Goal: Transaction & Acquisition: Purchase product/service

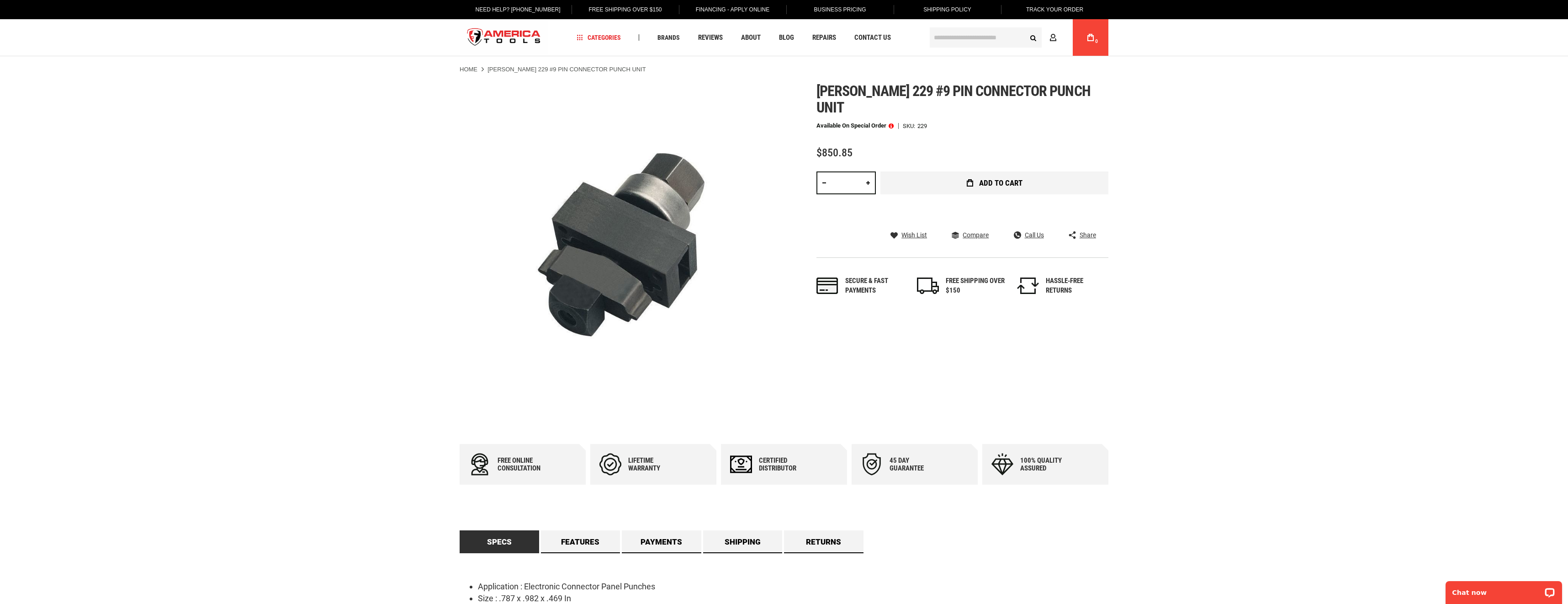
click at [982, 179] on span "Add to Cart" at bounding box center [1001, 183] width 43 height 8
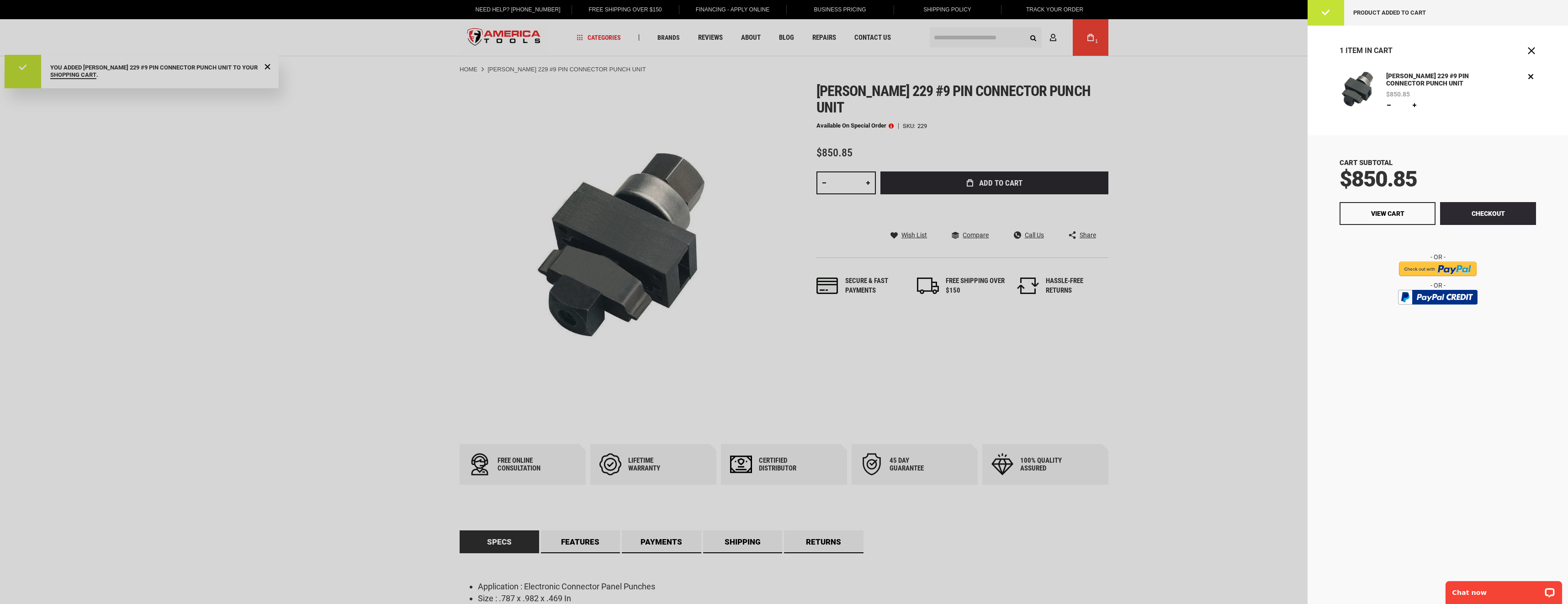
click at [1230, 298] on div at bounding box center [784, 302] width 1568 height 604
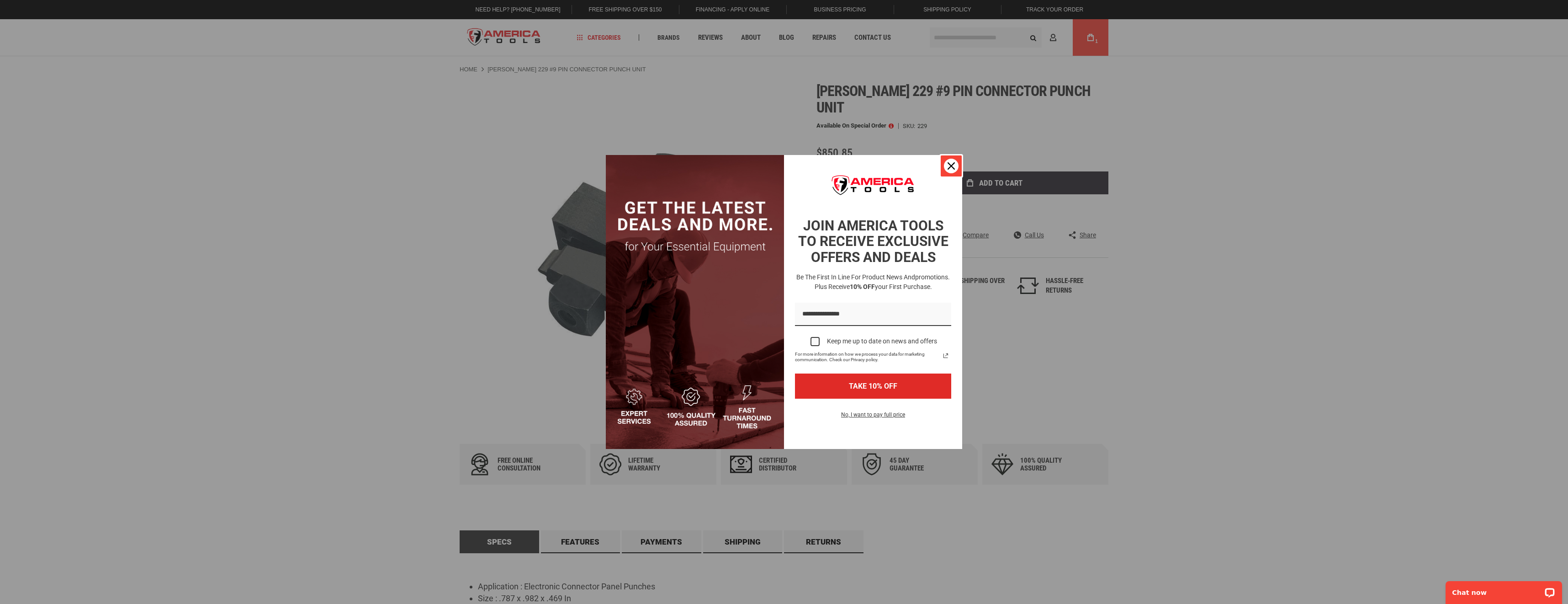
click at [952, 165] on icon "close icon" at bounding box center [951, 165] width 7 height 7
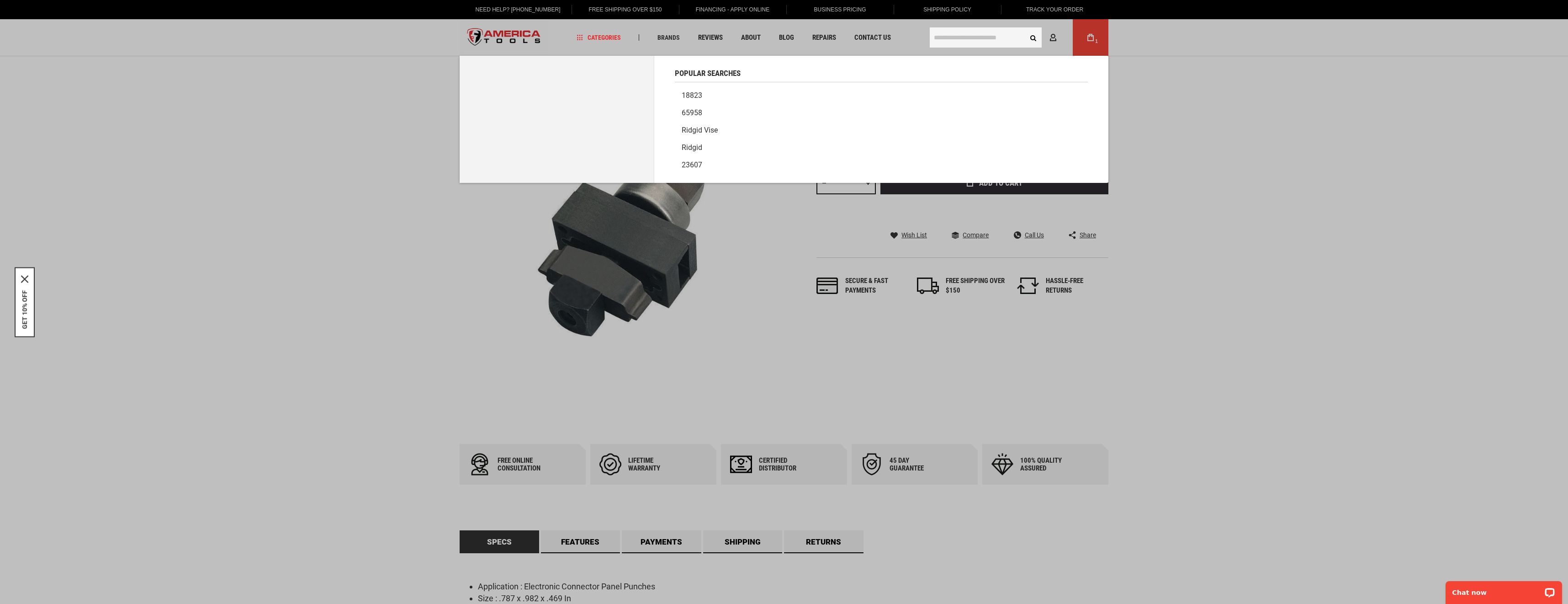
click at [990, 41] on input "text" at bounding box center [986, 37] width 112 height 20
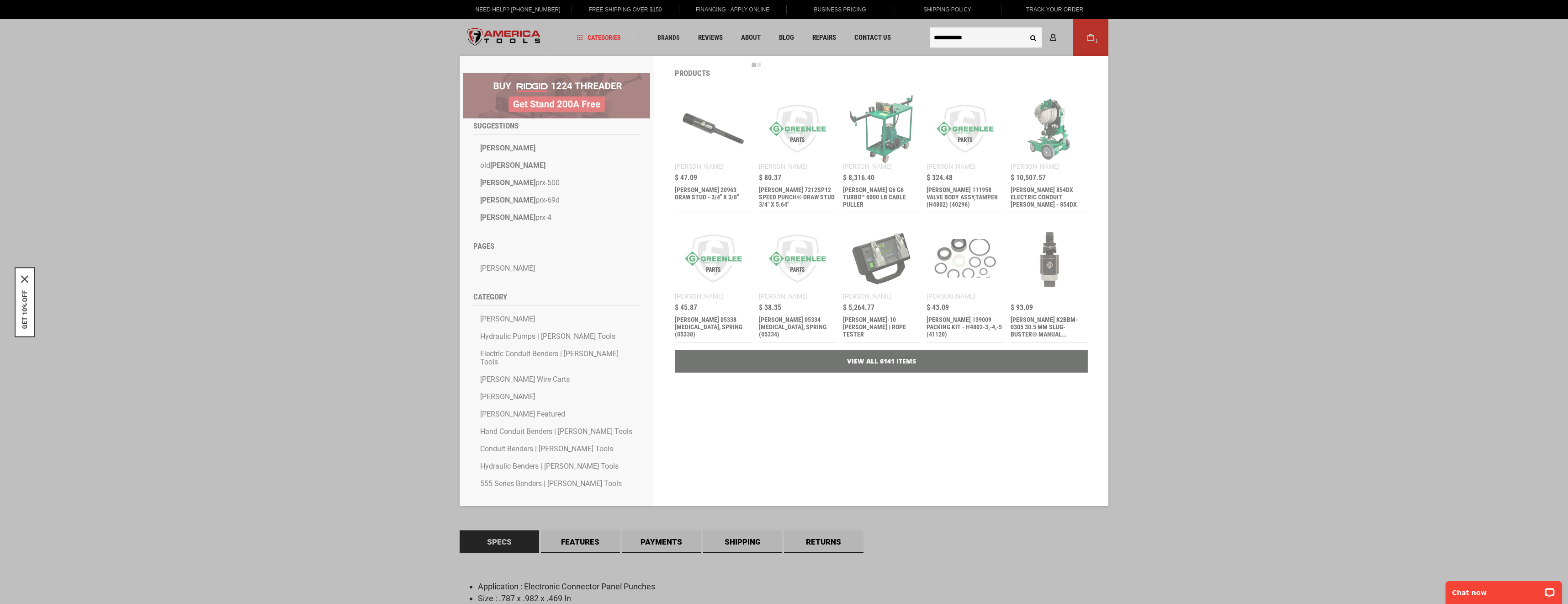
type input "**********"
click at [1024, 29] on button "Search" at bounding box center [1033, 37] width 17 height 17
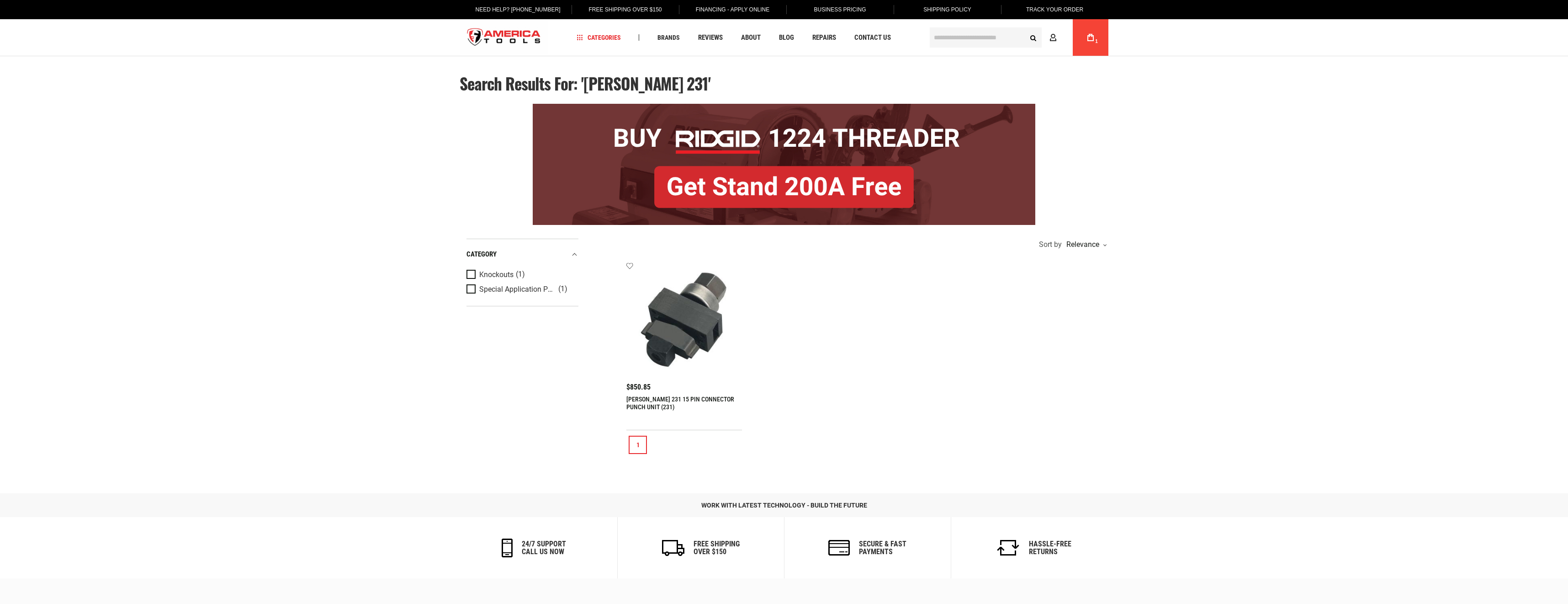
click at [655, 400] on link "[PERSON_NAME] 231 15 PIN CONNECTOR PUNCH UNIT (231)" at bounding box center [681, 402] width 108 height 15
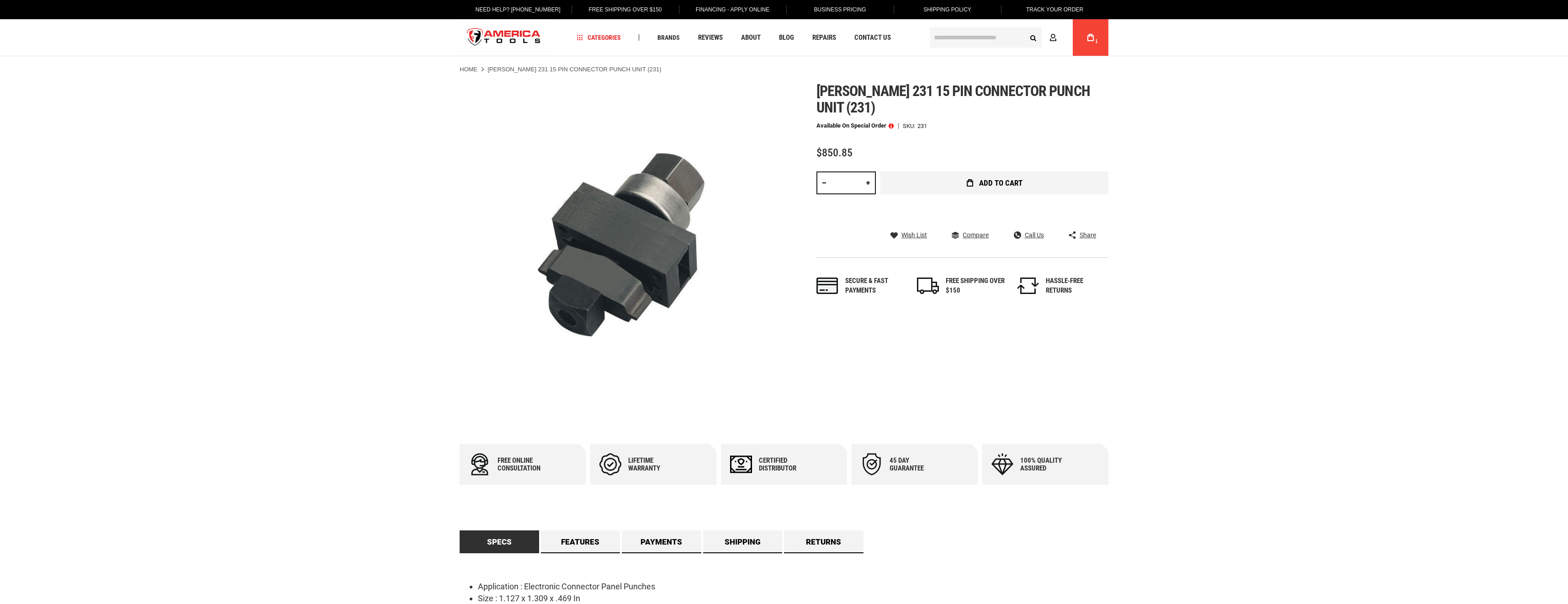
click at [992, 182] on span "Add to Cart" at bounding box center [1001, 183] width 43 height 8
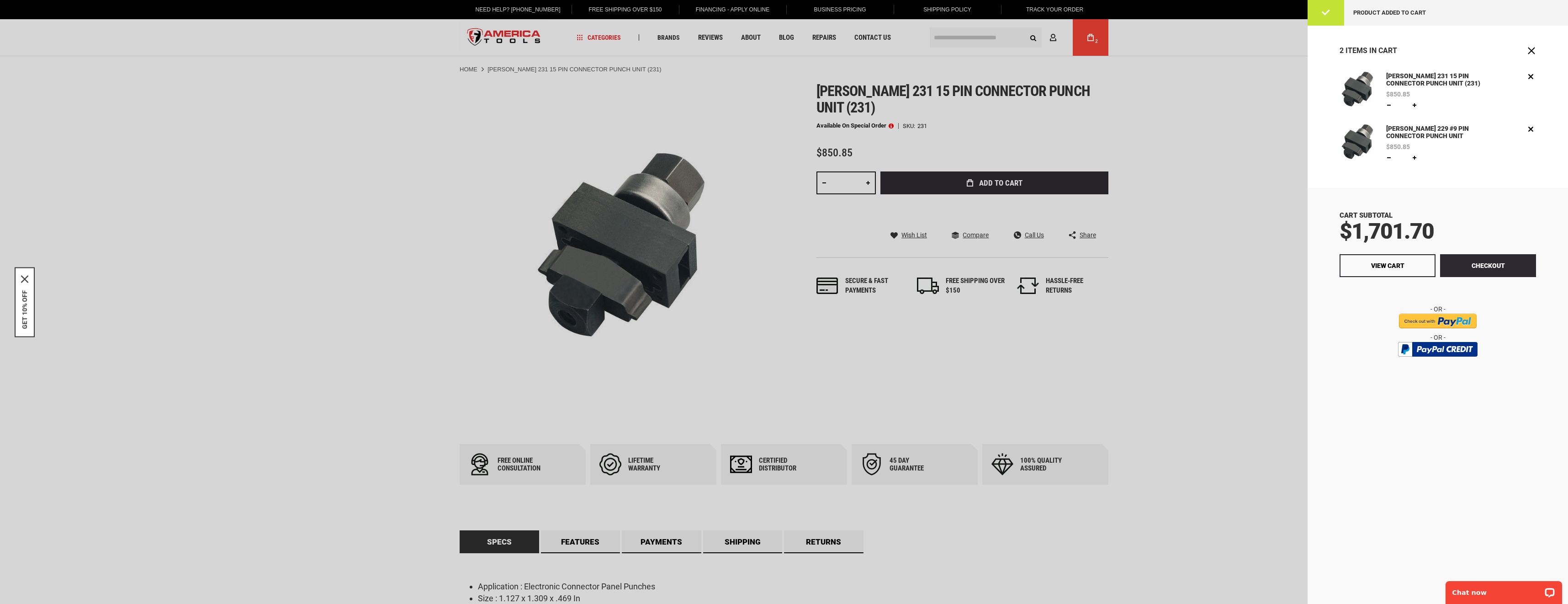
click at [1191, 135] on div at bounding box center [784, 302] width 1568 height 604
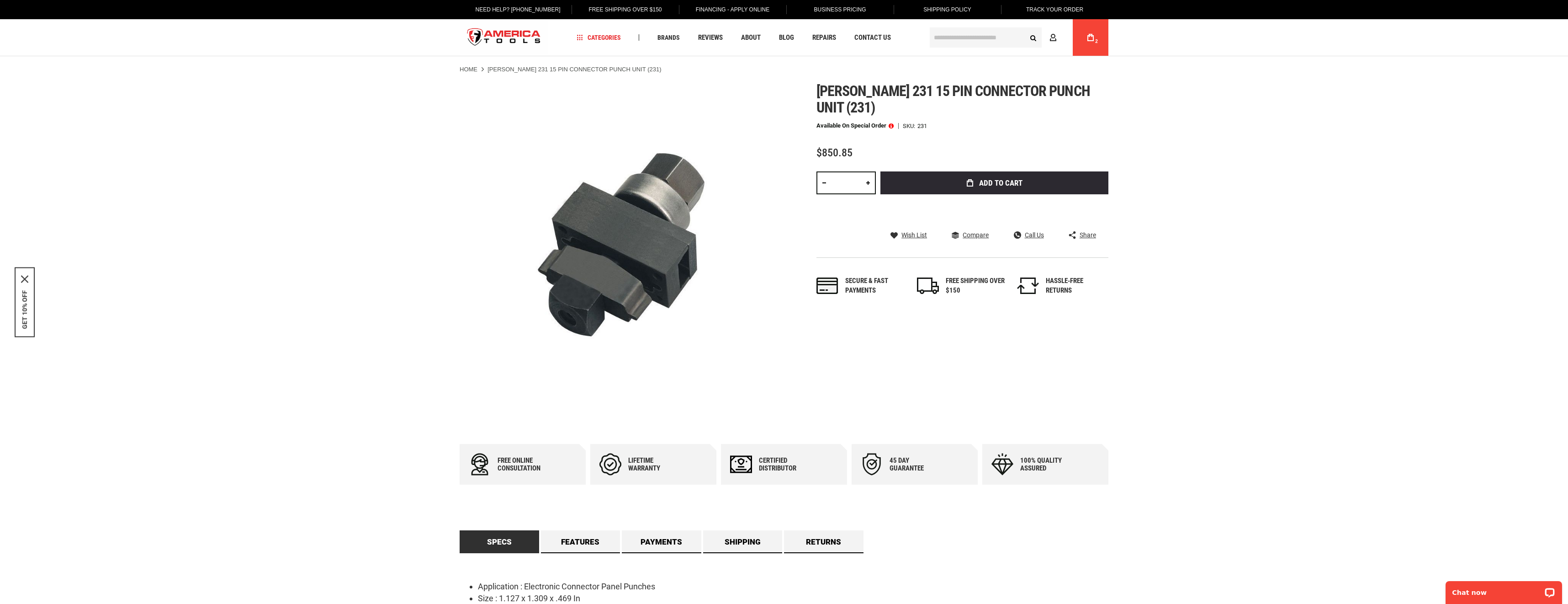
click at [1093, 39] on icon at bounding box center [1091, 37] width 6 height 7
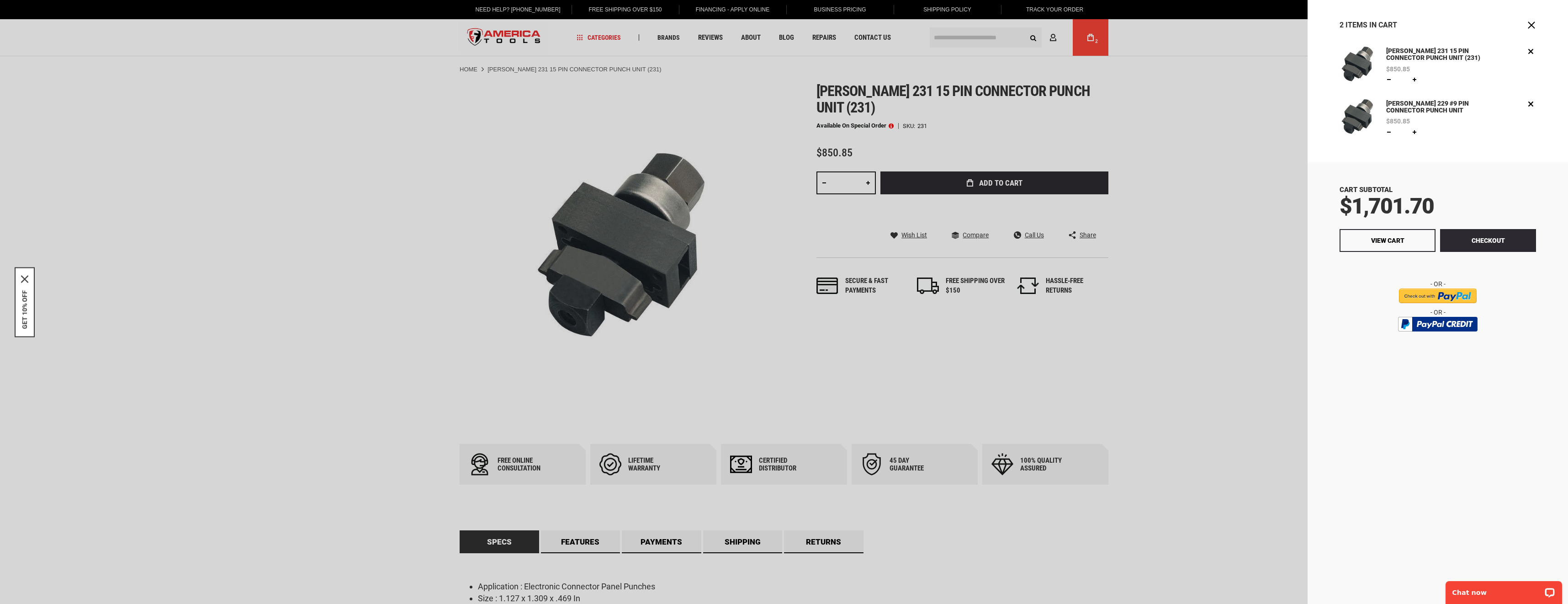
click at [1428, 105] on link "[PERSON_NAME] 229 #9 PIN CONNECTOR PUNCH UNIT" at bounding box center [1436, 107] width 105 height 17
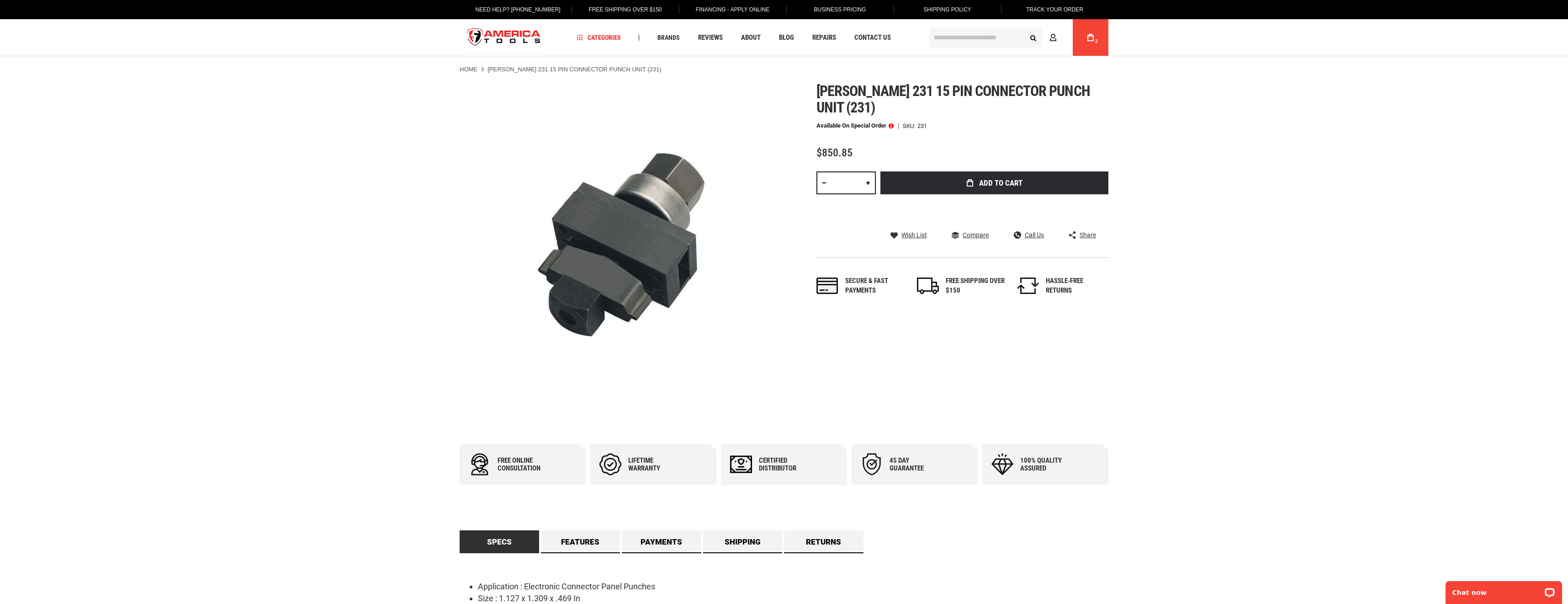
click at [893, 126] on span at bounding box center [891, 126] width 5 height 6
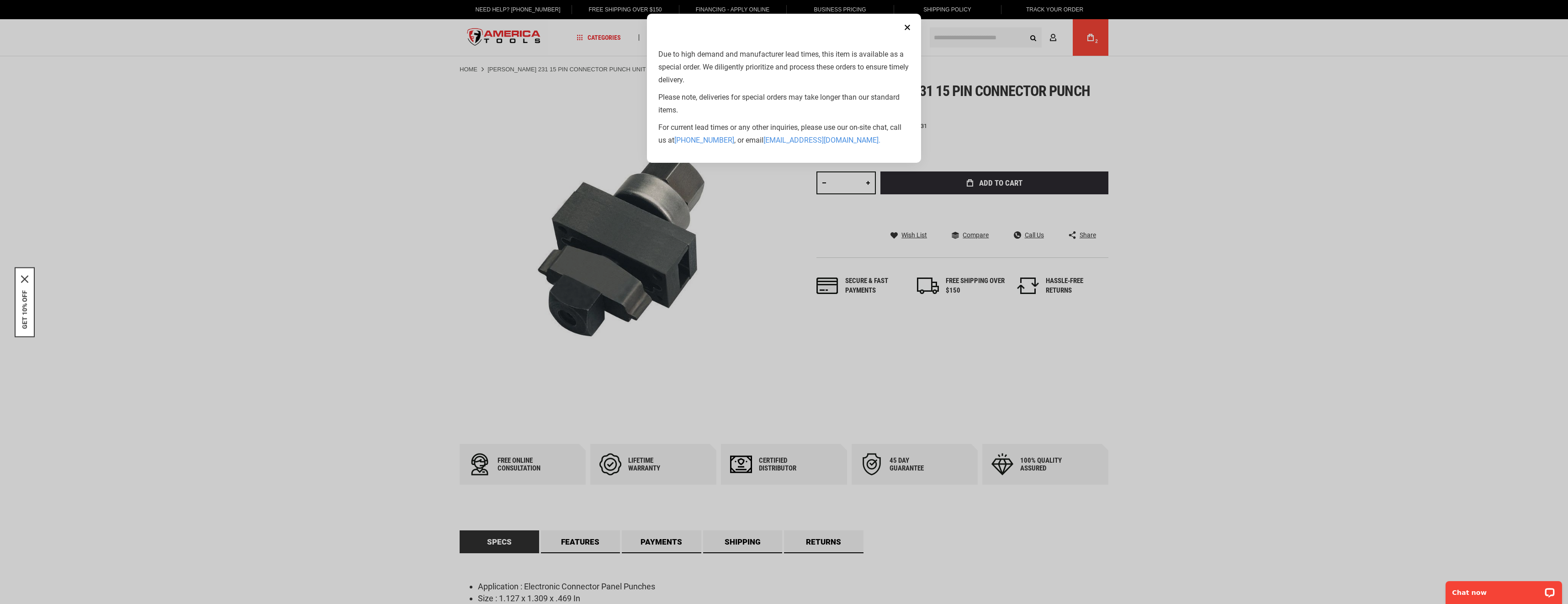
click at [907, 27] on button "Close" at bounding box center [907, 27] width 18 height 18
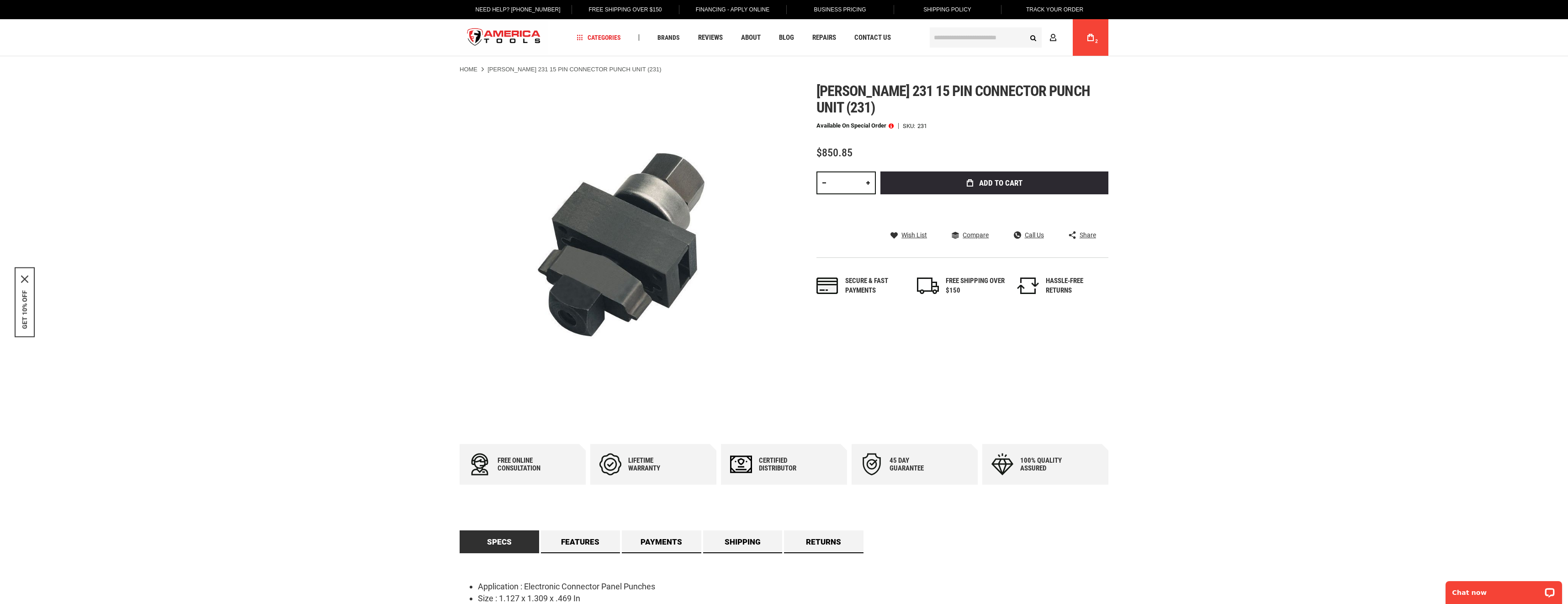
click at [1092, 36] on icon at bounding box center [1091, 37] width 6 height 7
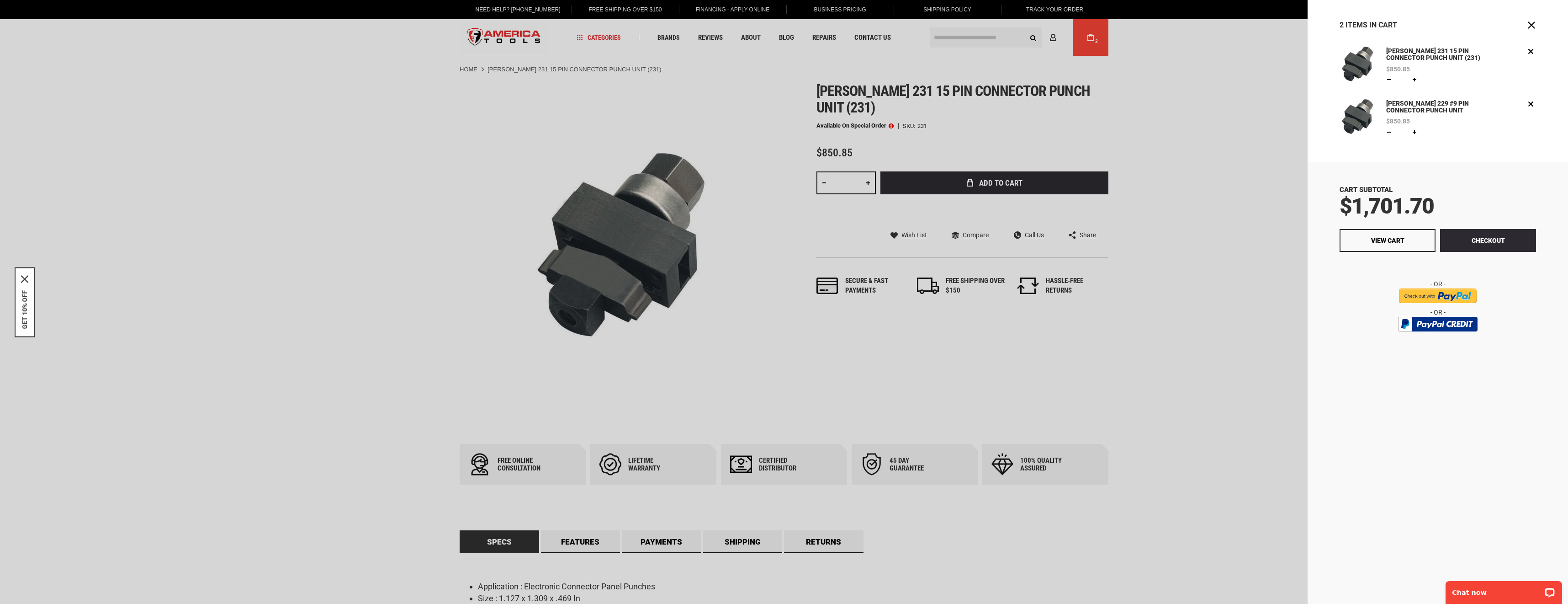
click at [1403, 108] on link "[PERSON_NAME] 229 #9 PIN CONNECTOR PUNCH UNIT" at bounding box center [1436, 107] width 105 height 17
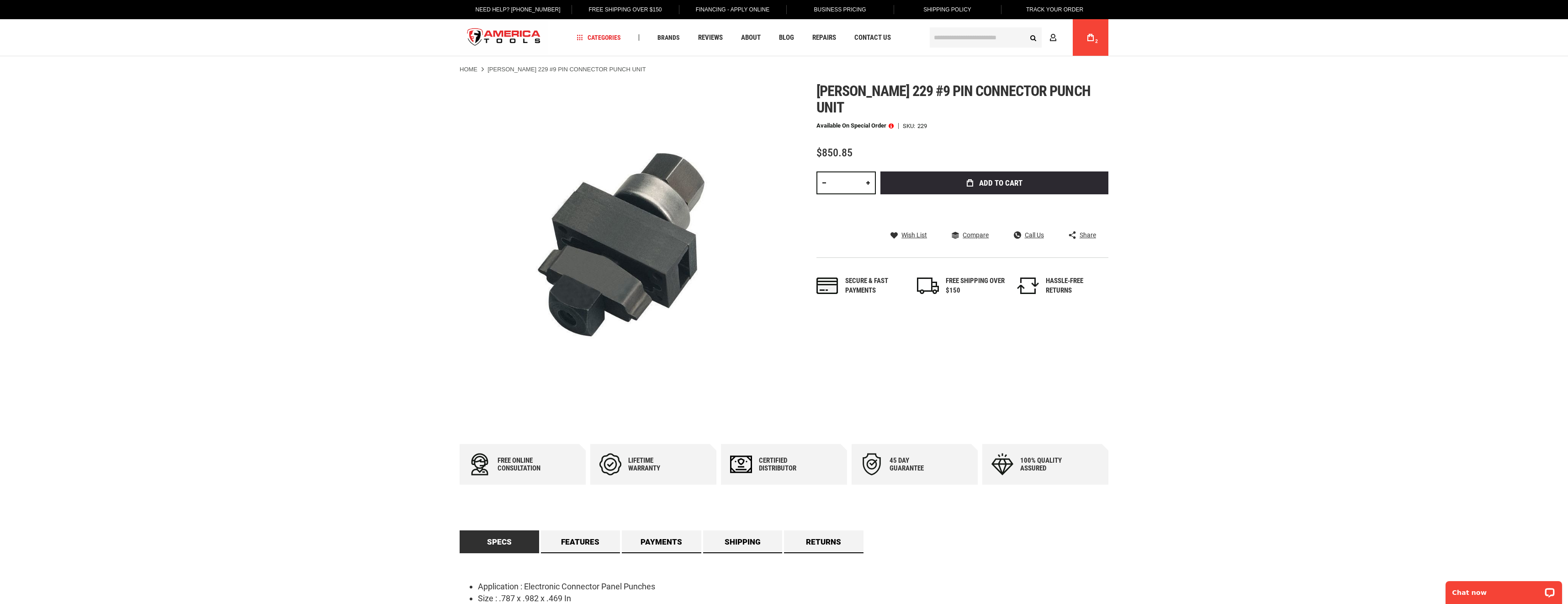
click at [894, 122] on span at bounding box center [891, 126] width 5 height 6
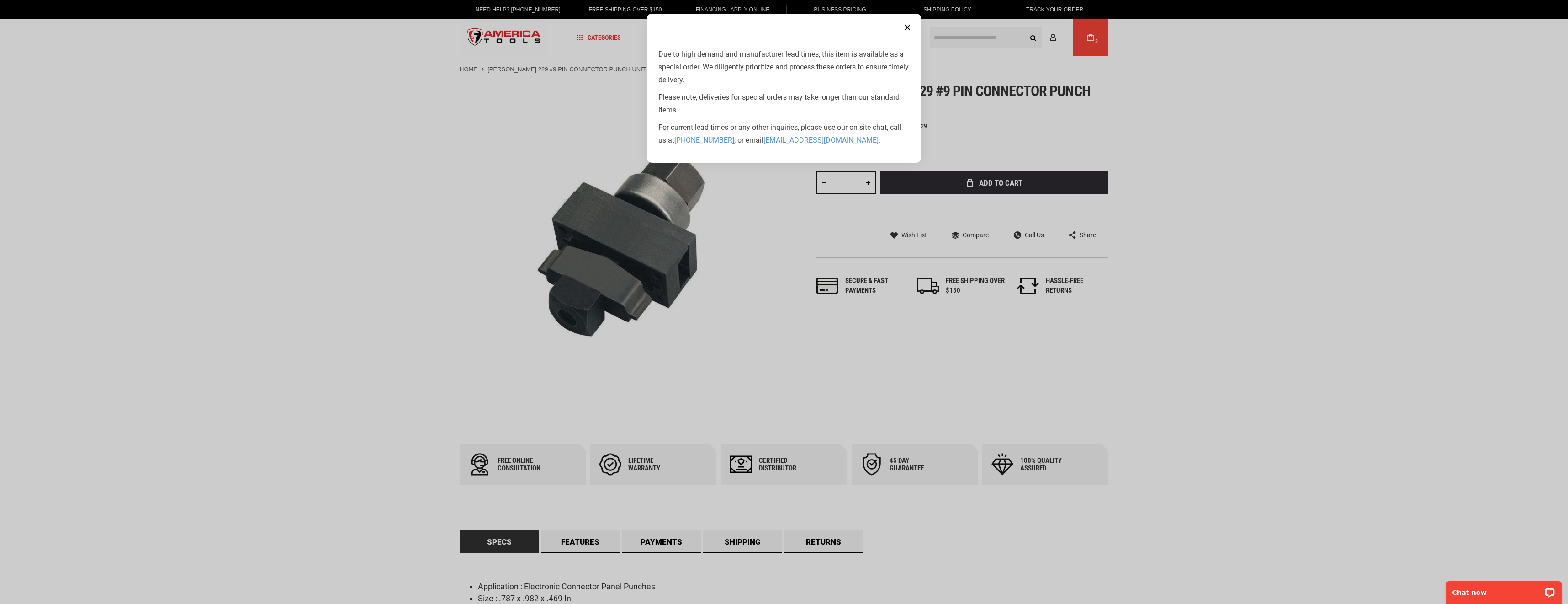
click at [907, 28] on button "Close" at bounding box center [907, 27] width 18 height 18
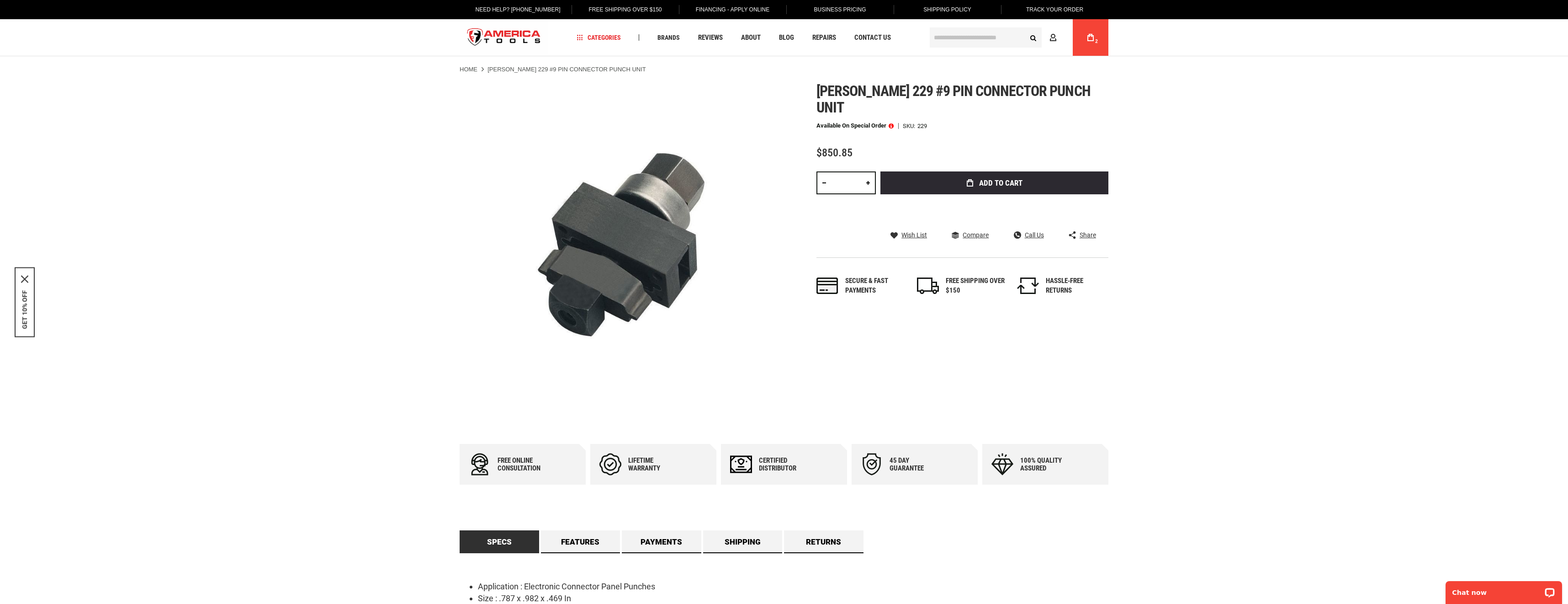
click at [893, 122] on span at bounding box center [891, 126] width 5 height 6
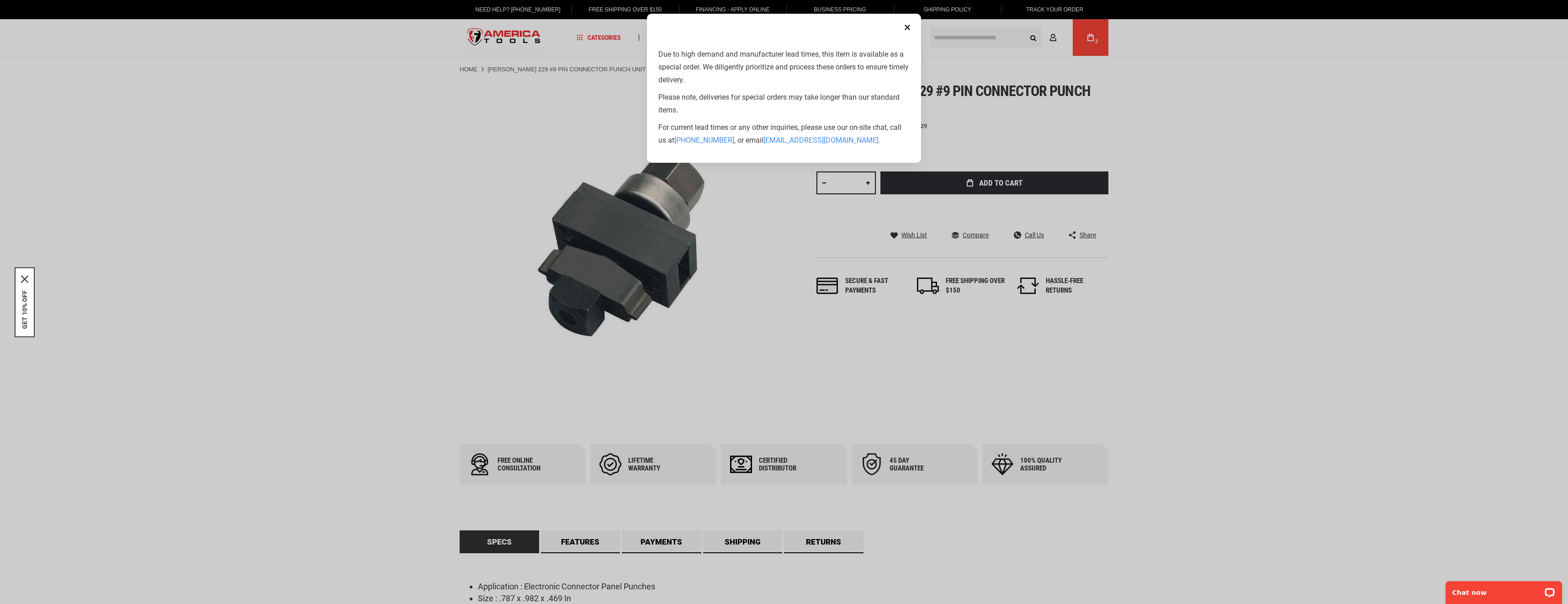
click at [907, 29] on button "Close" at bounding box center [907, 27] width 18 height 18
